Goal: Check status

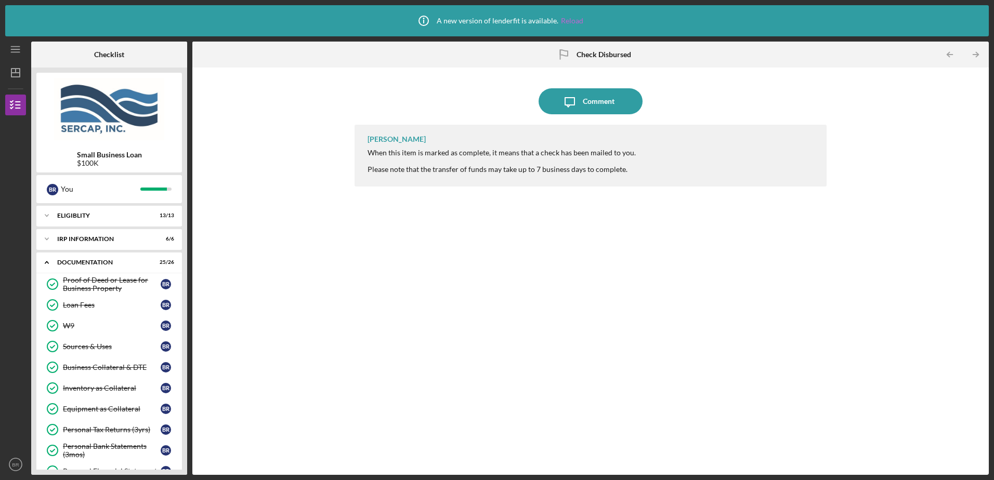
click at [564, 17] on link "Reload" at bounding box center [572, 21] width 22 height 8
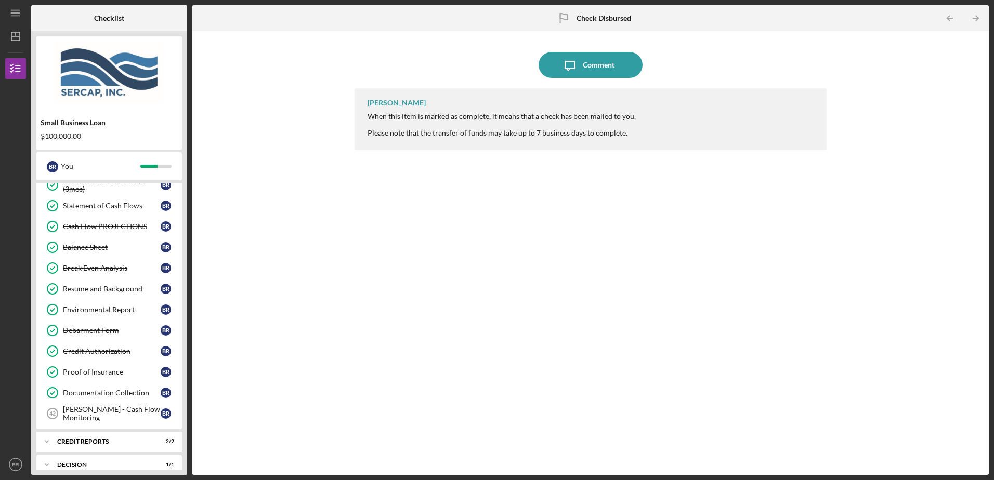
scroll to position [497, 0]
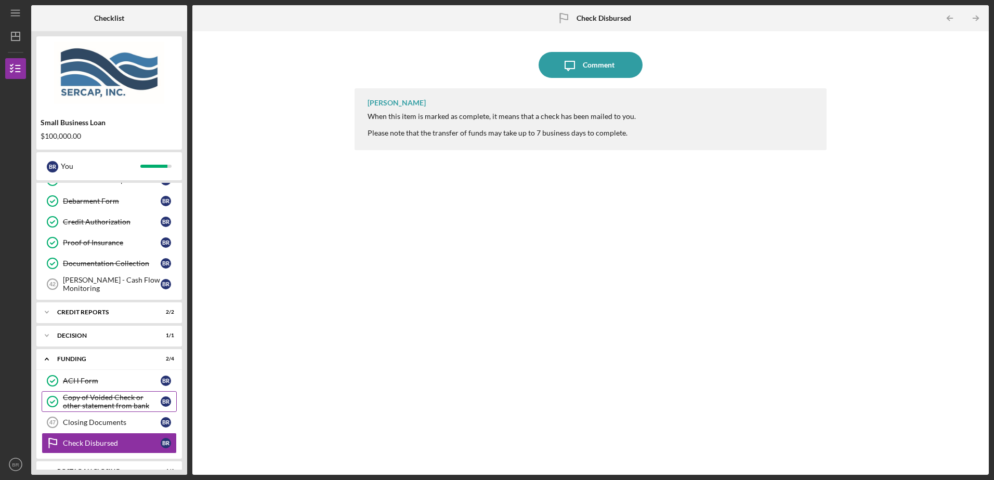
click at [123, 405] on div "Copy of Voided Check or other statement from bank" at bounding box center [112, 401] width 98 height 17
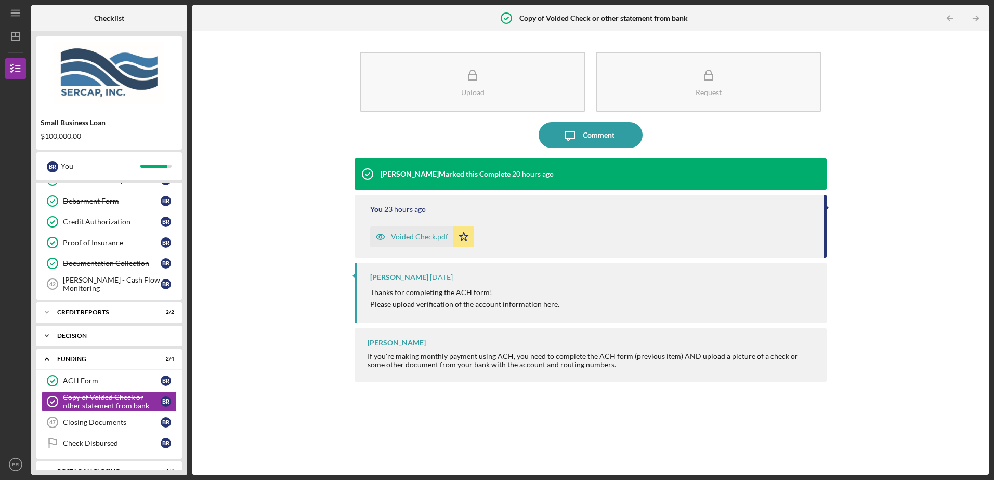
click at [87, 334] on div "Decision" at bounding box center [113, 336] width 112 height 6
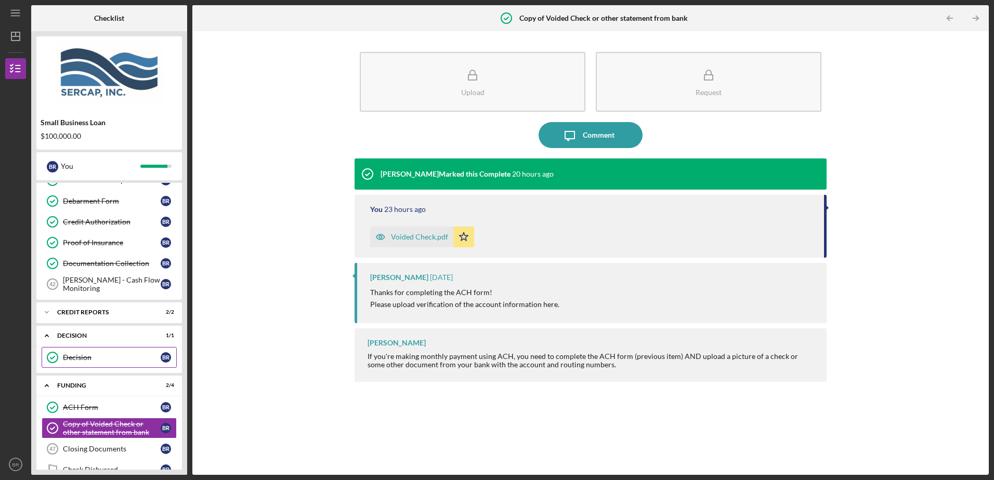
click at [71, 354] on div "Decision" at bounding box center [112, 357] width 98 height 8
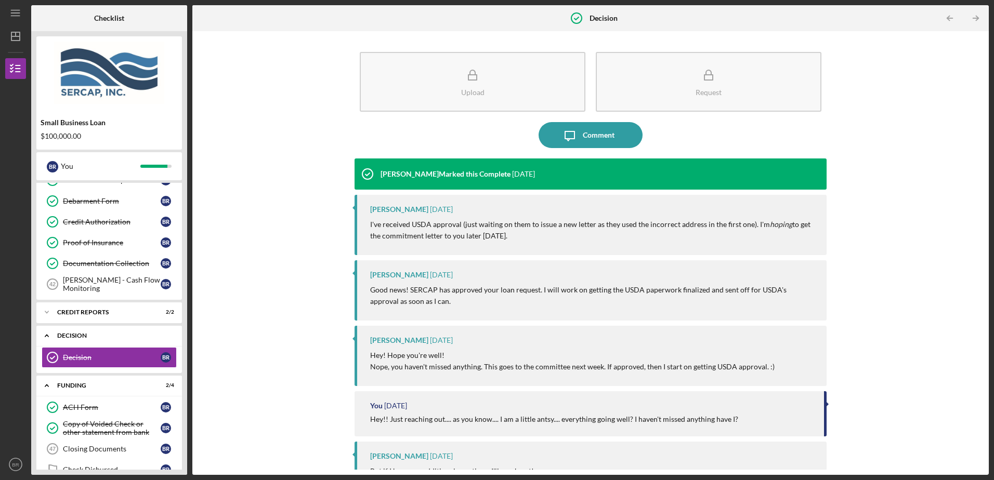
click at [50, 335] on icon "Icon/Expander" at bounding box center [46, 335] width 21 height 21
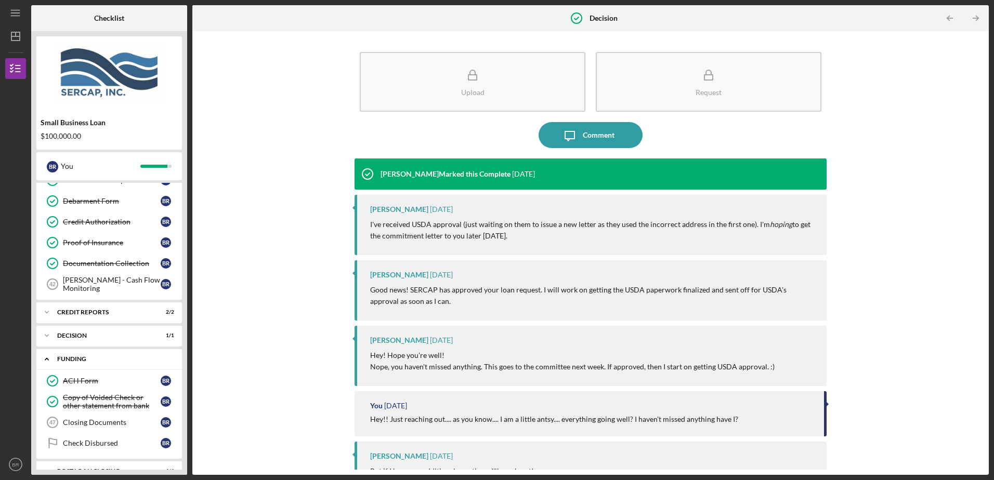
scroll to position [515, 0]
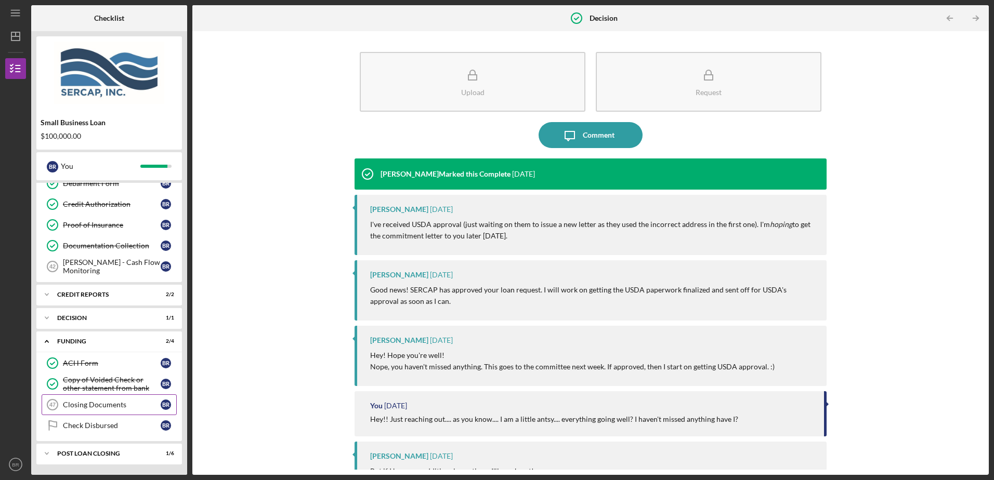
click at [105, 408] on div "Closing Documents" at bounding box center [112, 405] width 98 height 8
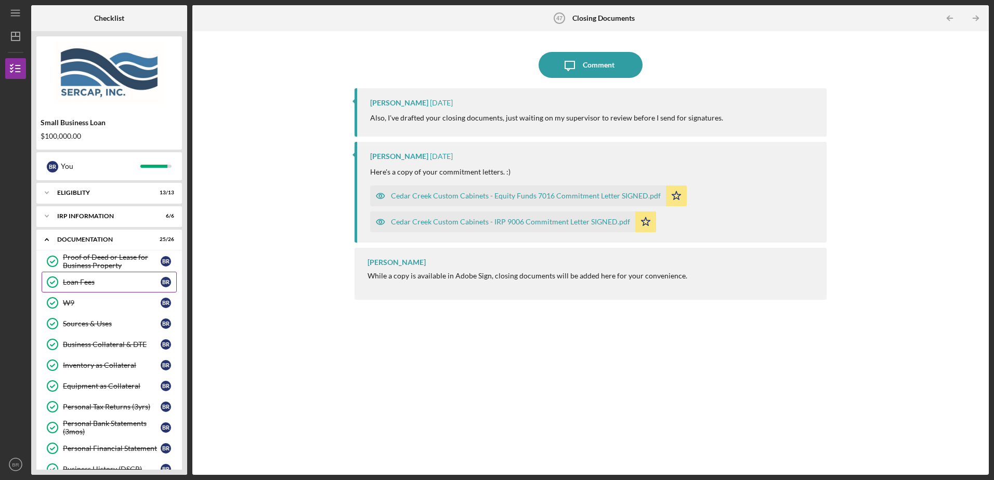
click at [114, 278] on div "Loan Fees" at bounding box center [112, 282] width 98 height 8
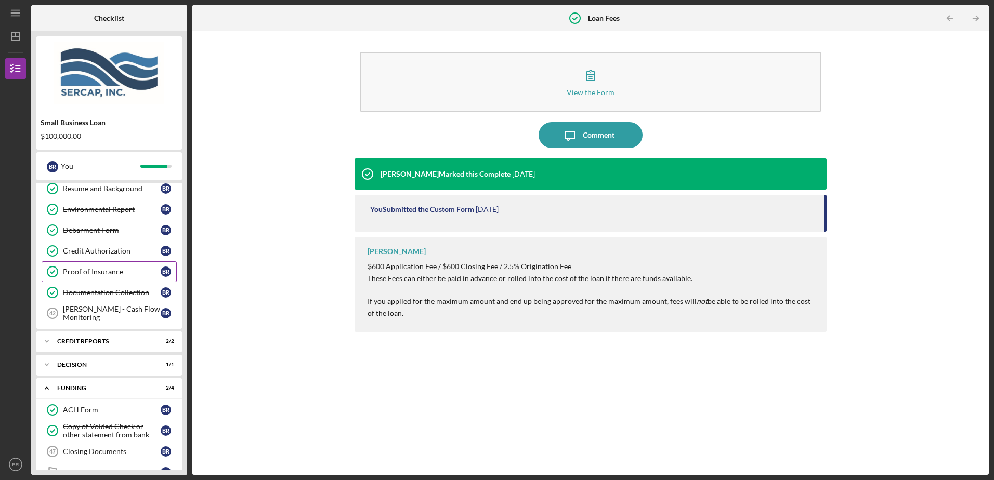
scroll to position [515, 0]
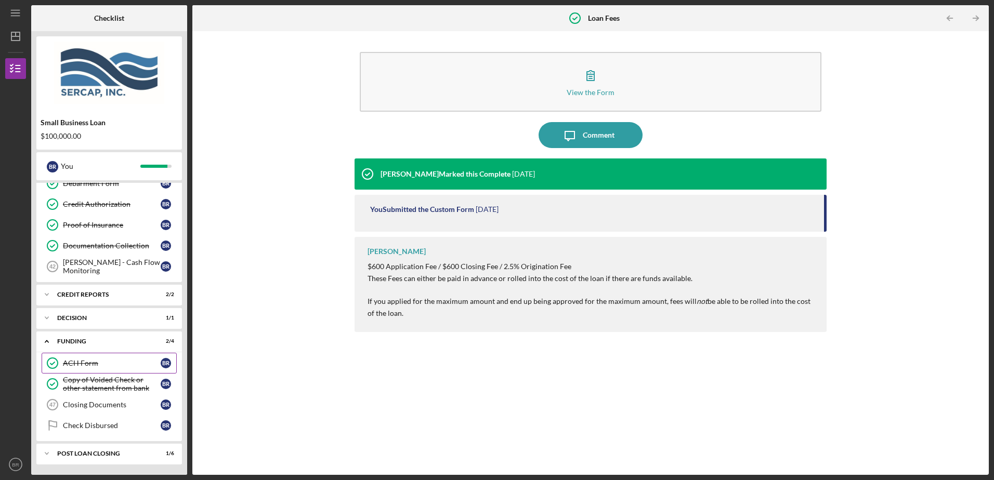
click at [87, 361] on div "ACH Form" at bounding box center [112, 363] width 98 height 8
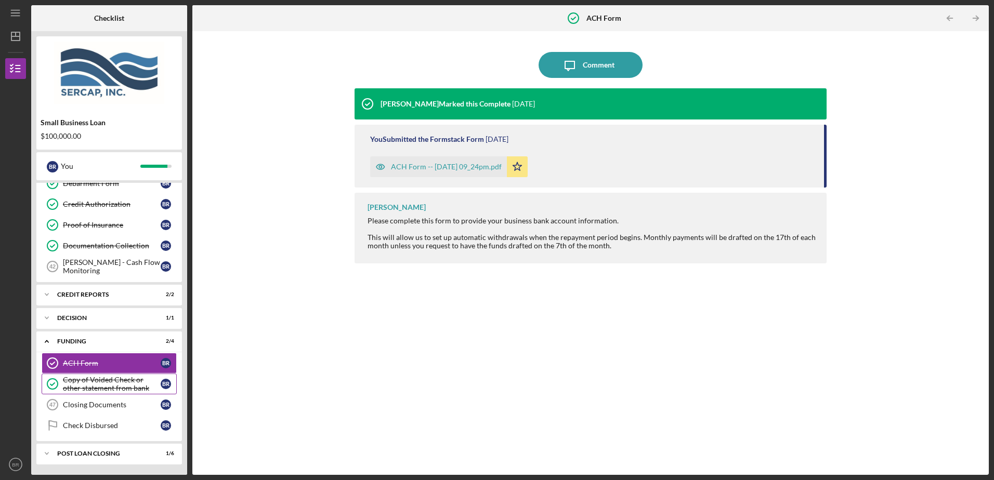
click at [87, 381] on div "Copy of Voided Check or other statement from bank" at bounding box center [112, 384] width 98 height 17
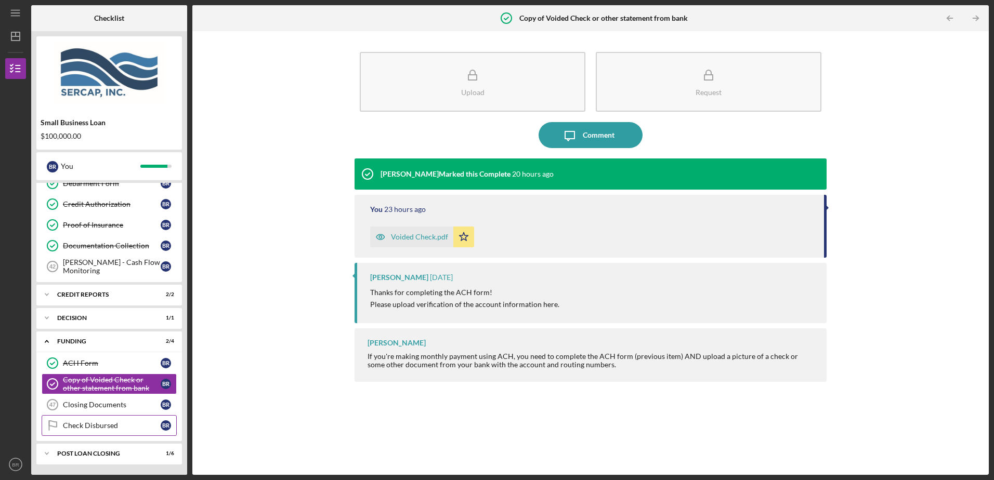
click at [90, 423] on div "Check Disbursed" at bounding box center [112, 426] width 98 height 8
